Goal: Transaction & Acquisition: Purchase product/service

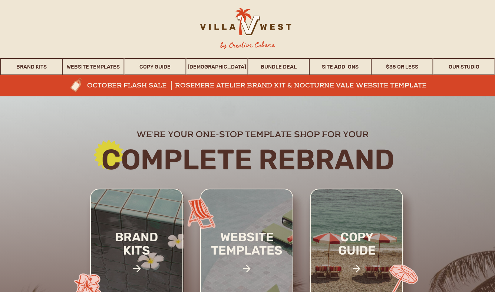
scroll to position [9, 0]
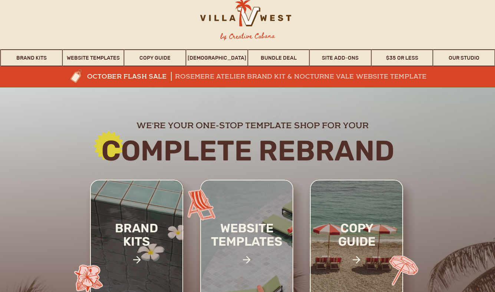
click at [245, 75] on h3 "rosemere atelier brand kit & nocturne vale website template" at bounding box center [301, 77] width 252 height 9
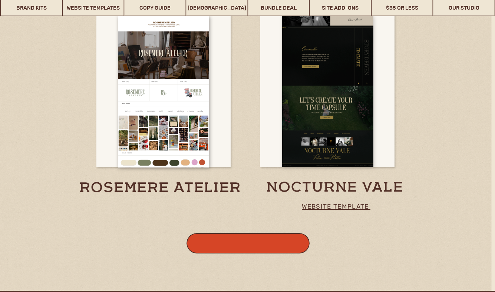
scroll to position [501, 0]
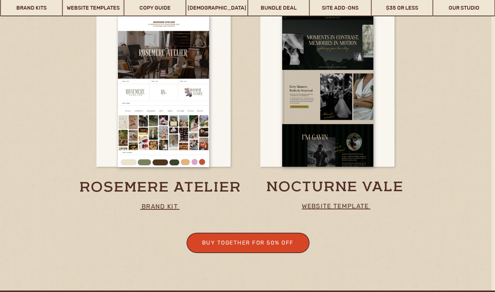
click at [187, 185] on h3 "rosemere atelier" at bounding box center [160, 186] width 170 height 14
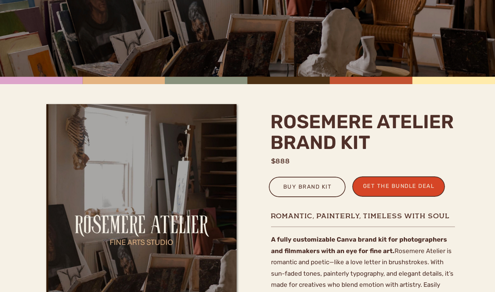
scroll to position [54, 0]
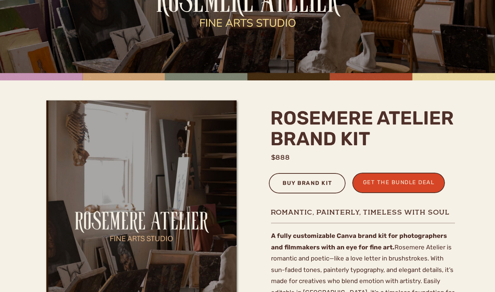
click at [316, 185] on div "buy brand kit" at bounding box center [308, 184] width 60 height 12
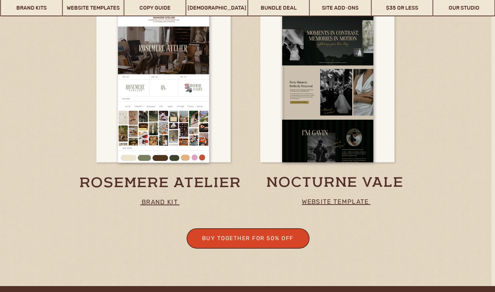
scroll to position [505, 0]
click at [244, 237] on div "buy together for 50% off" at bounding box center [248, 239] width 106 height 10
click at [222, 239] on div "buy together for 50% off" at bounding box center [248, 239] width 106 height 10
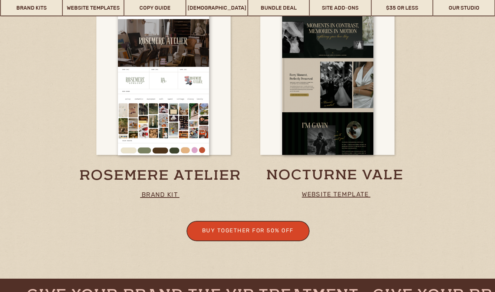
scroll to position [621, 0]
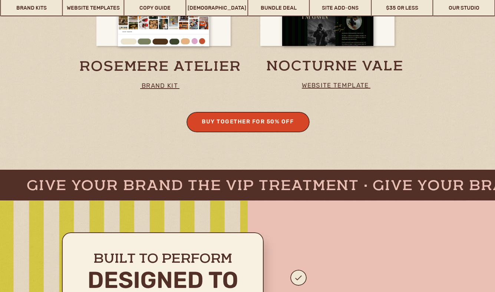
click at [267, 123] on div "buy together for 50% off" at bounding box center [248, 122] width 106 height 10
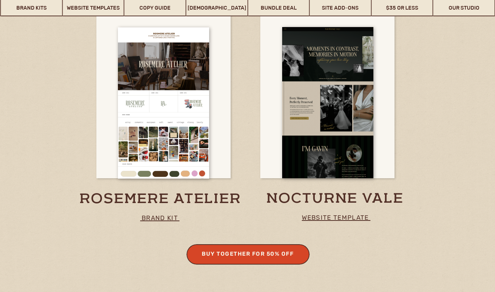
click at [253, 254] on div "buy together for 50% off" at bounding box center [248, 254] width 106 height 10
click at [163, 198] on h3 "rosemere atelier" at bounding box center [160, 197] width 170 height 14
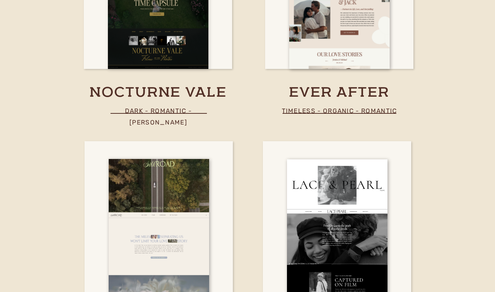
scroll to position [2798, 0]
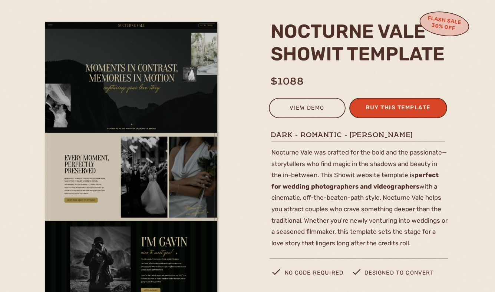
click at [388, 113] on div "buy this template" at bounding box center [398, 109] width 90 height 12
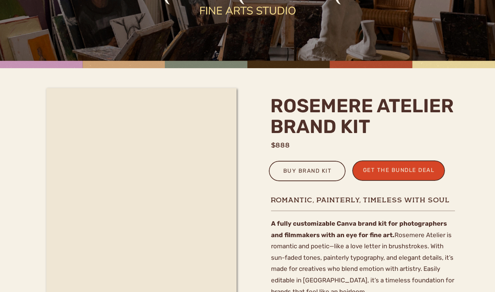
scroll to position [72, 0]
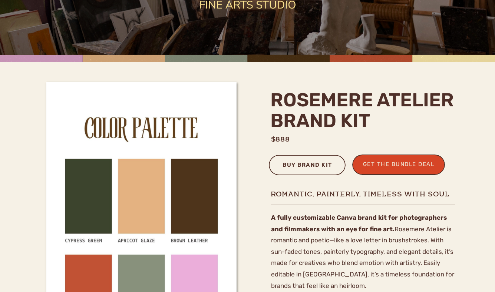
click at [319, 166] on div "buy brand kit" at bounding box center [308, 166] width 60 height 12
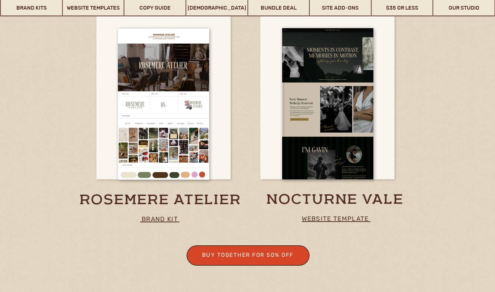
scroll to position [493, 0]
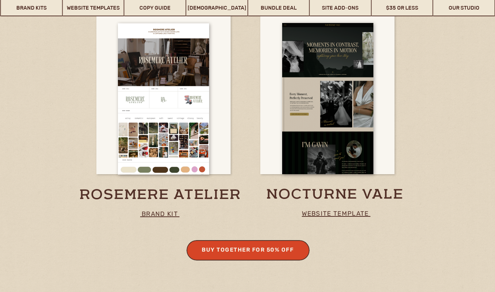
click at [247, 250] on div "buy together for 50% off" at bounding box center [248, 250] width 106 height 10
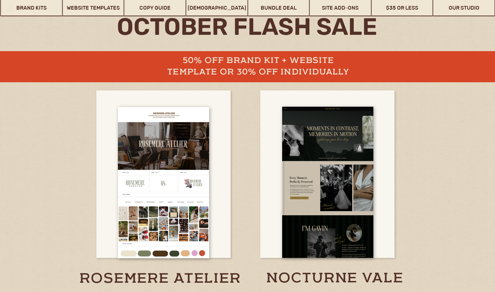
scroll to position [492, 0]
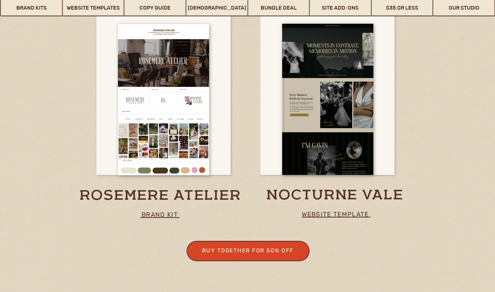
click at [284, 193] on h3 "nocturne vale" at bounding box center [335, 196] width 181 height 19
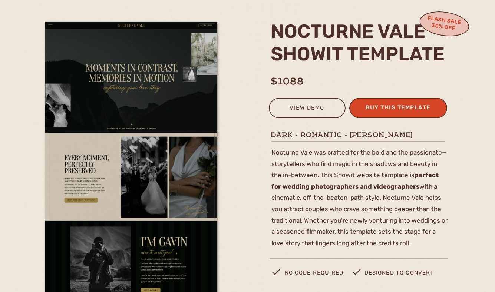
click at [385, 110] on div "buy this template" at bounding box center [398, 109] width 90 height 12
